Goal: Information Seeking & Learning: Learn about a topic

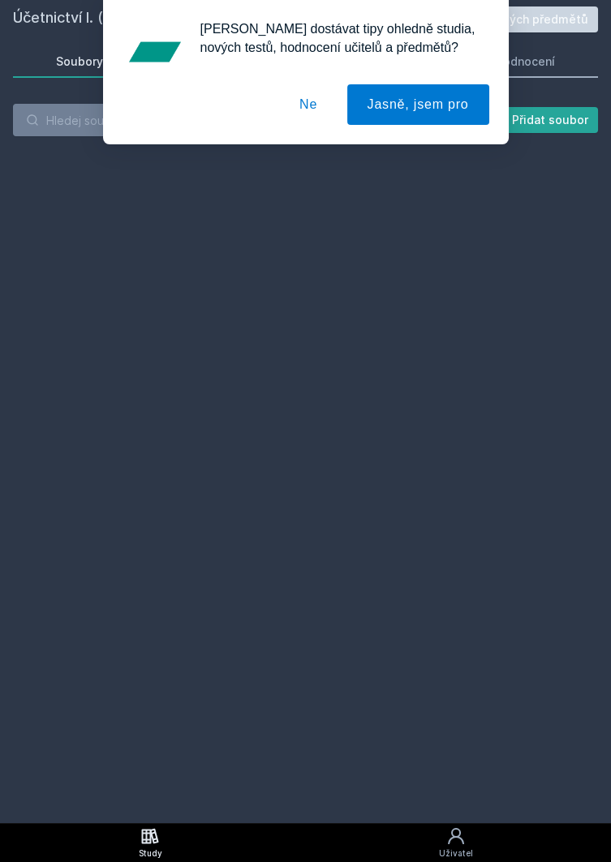
click at [312, 97] on button "Ne" at bounding box center [308, 104] width 58 height 41
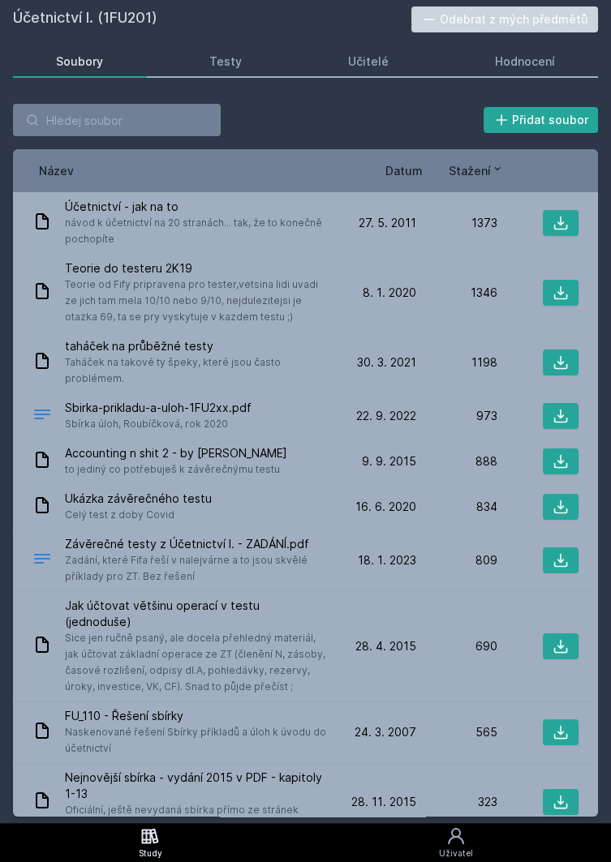
click at [145, 16] on h2 "Účetnictví I. (1FU201)" at bounding box center [212, 19] width 398 height 26
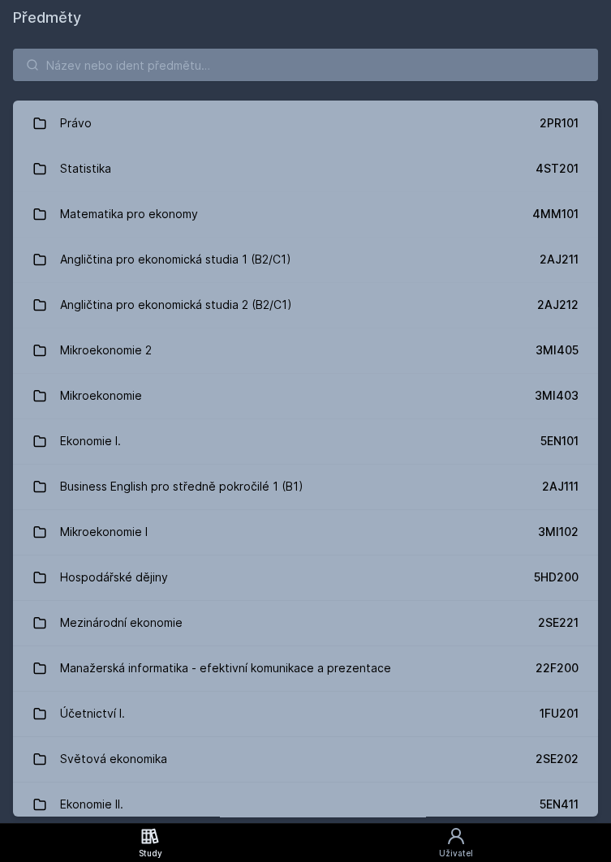
scroll to position [78, 0]
click at [447, 842] on icon at bounding box center [455, 835] width 19 height 19
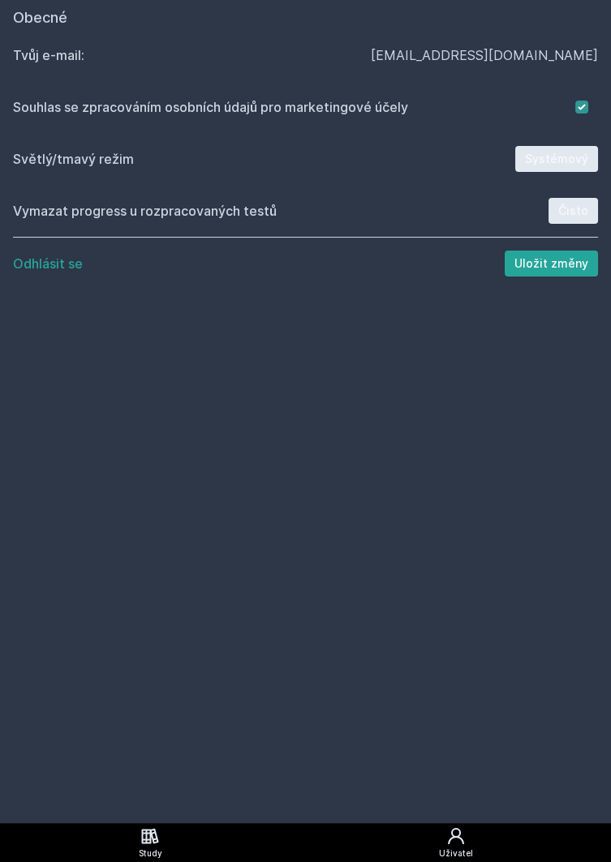
click at [150, 842] on icon at bounding box center [150, 835] width 17 height 15
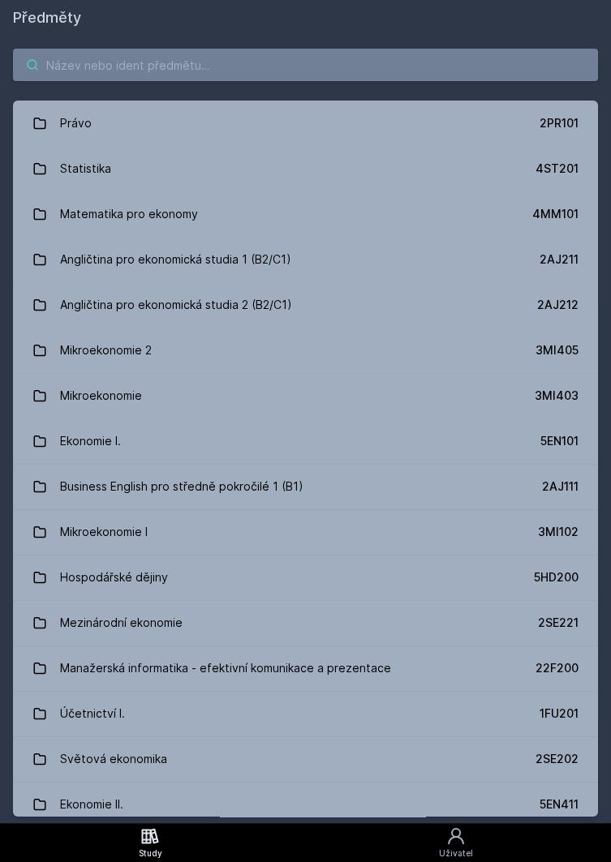
click at [439, 69] on input "search" at bounding box center [305, 65] width 585 height 32
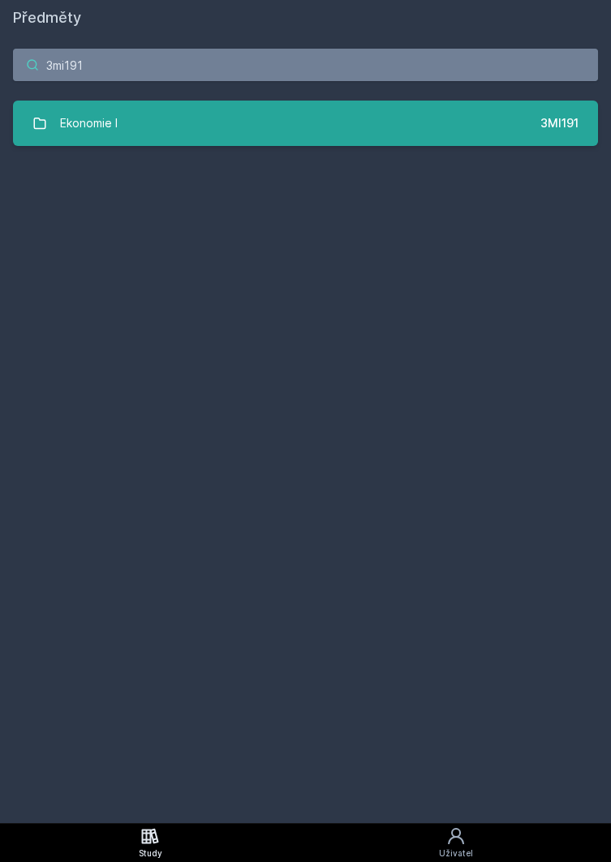
type input "3mi191"
click at [274, 121] on link "Ekonomie I 3MI191" at bounding box center [305, 123] width 585 height 45
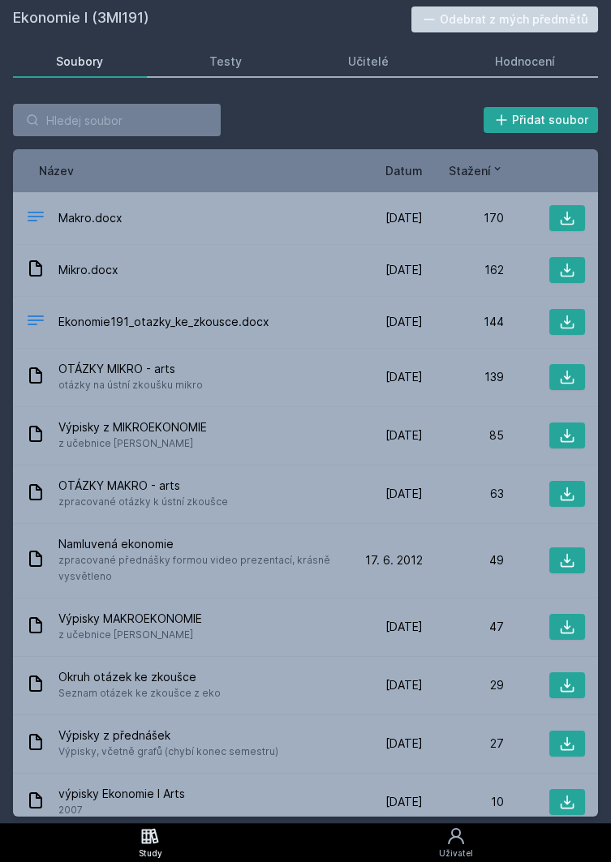
click at [409, 165] on span "Datum" at bounding box center [403, 170] width 37 height 17
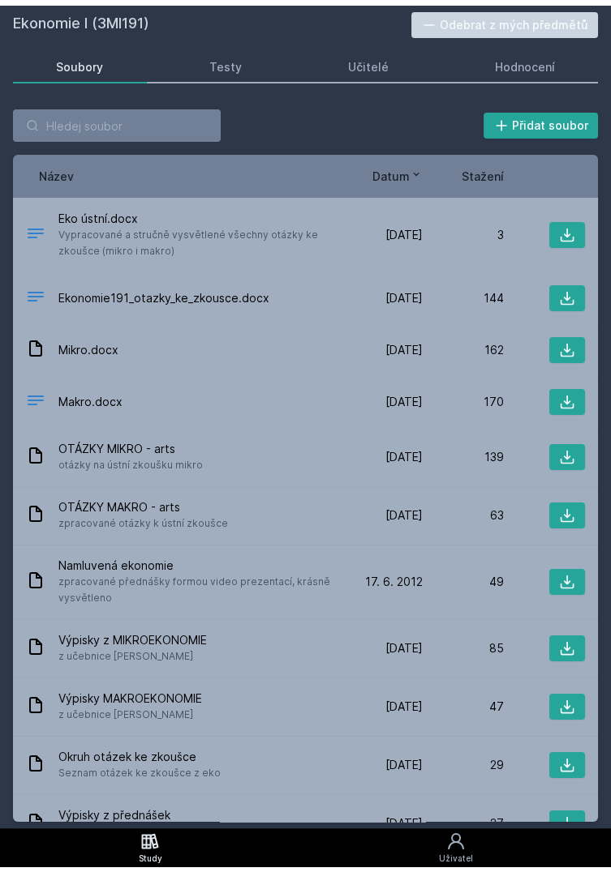
scroll to position [11, 0]
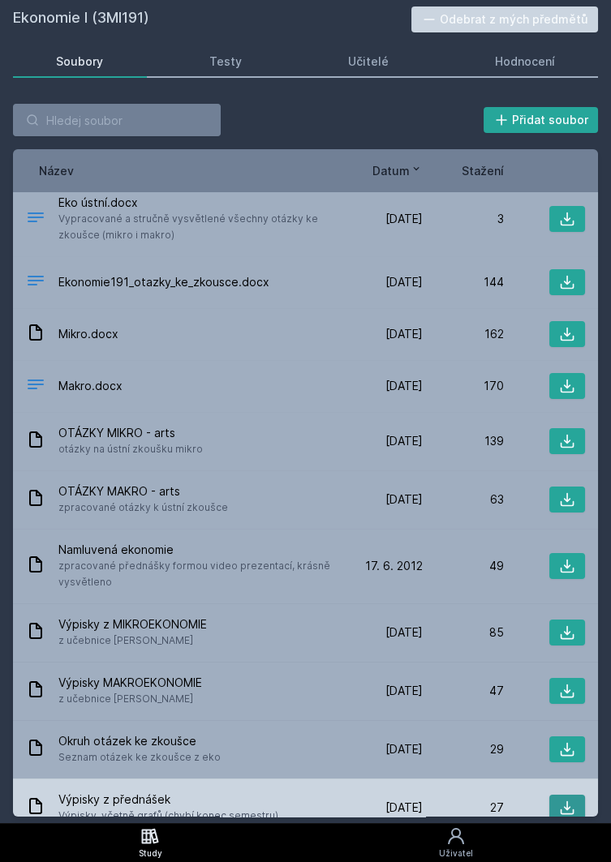
click at [581, 810] on button at bounding box center [567, 808] width 36 height 26
click at [341, 791] on div "Výpisky z přednášek Výpisky, včetně grafů (chybí konec semestru)" at bounding box center [183, 807] width 315 height 32
click at [350, 800] on div "[DATE] [DATE]" at bounding box center [381, 808] width 81 height 16
click at [355, 800] on div "[DATE] [DATE]" at bounding box center [381, 808] width 81 height 16
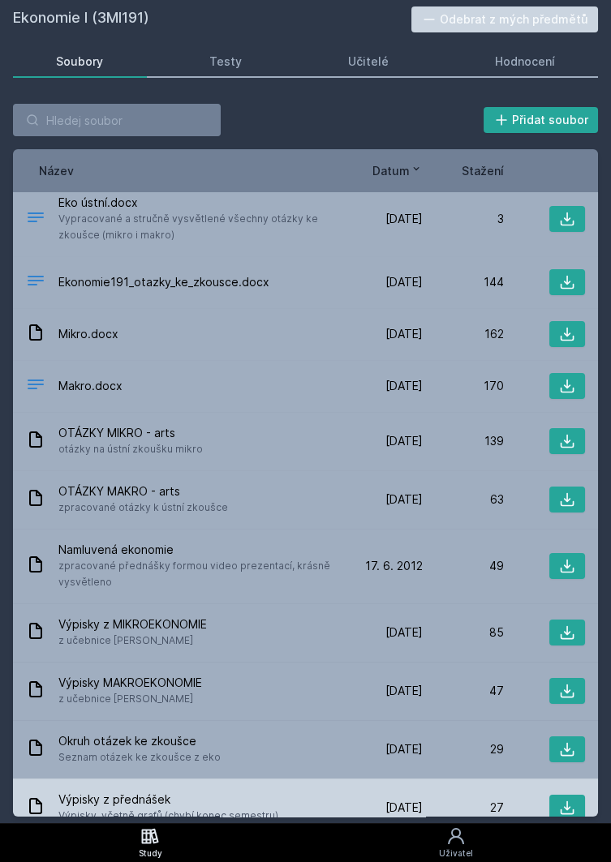
click at [356, 800] on div "[DATE] [DATE]" at bounding box center [381, 808] width 81 height 16
